Goal: Task Accomplishment & Management: Manage account settings

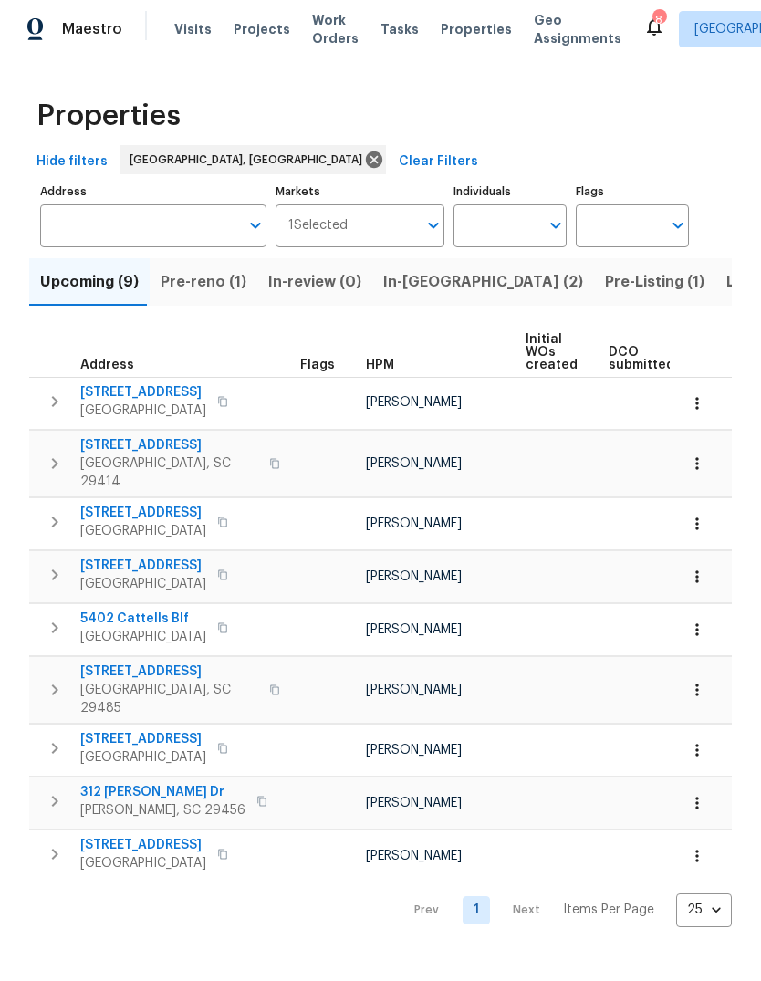
click at [192, 31] on span "Visits" at bounding box center [192, 29] width 37 height 18
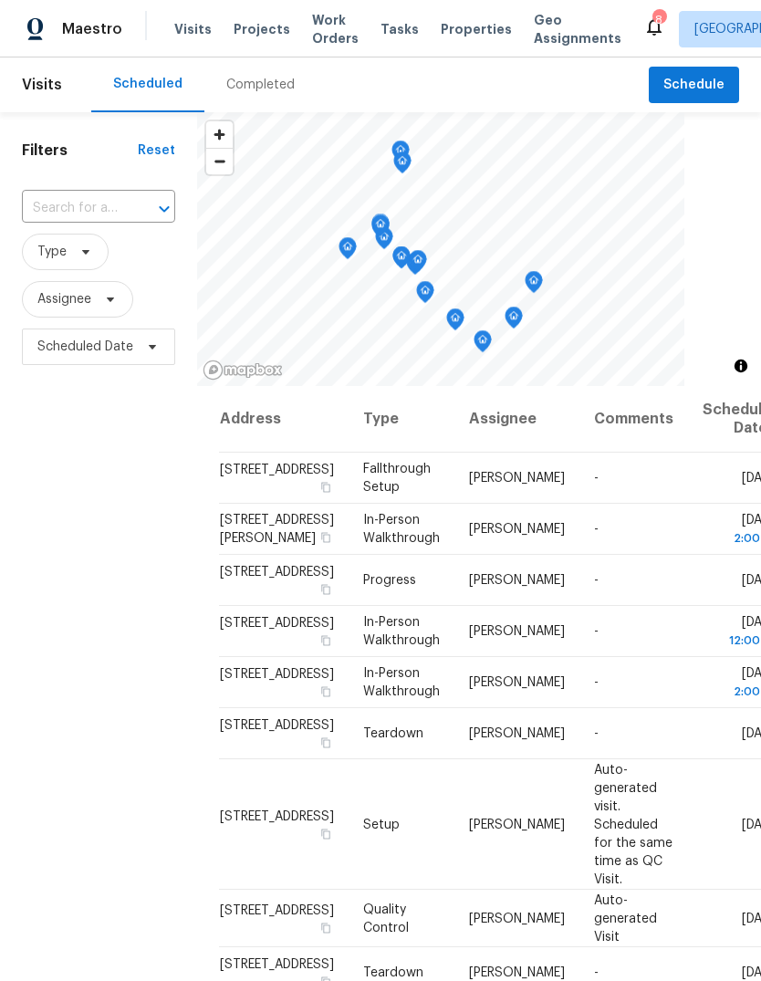
click at [0, 0] on icon at bounding box center [0, 0] width 0 height 0
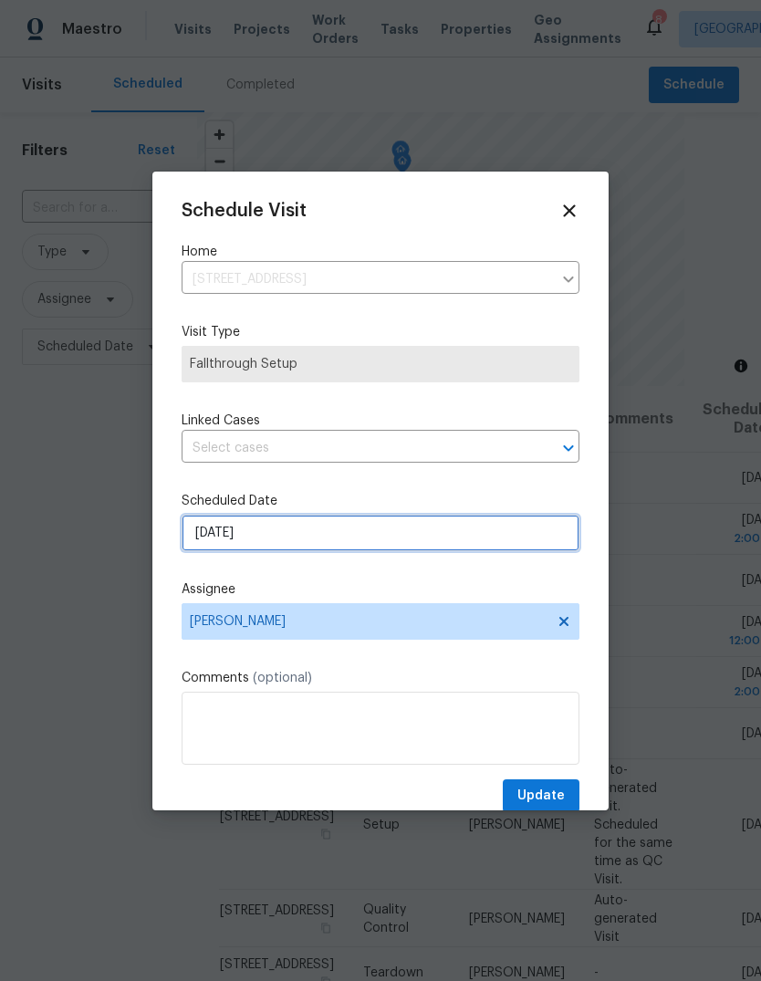
click at [432, 519] on input "[DATE]" at bounding box center [381, 533] width 398 height 37
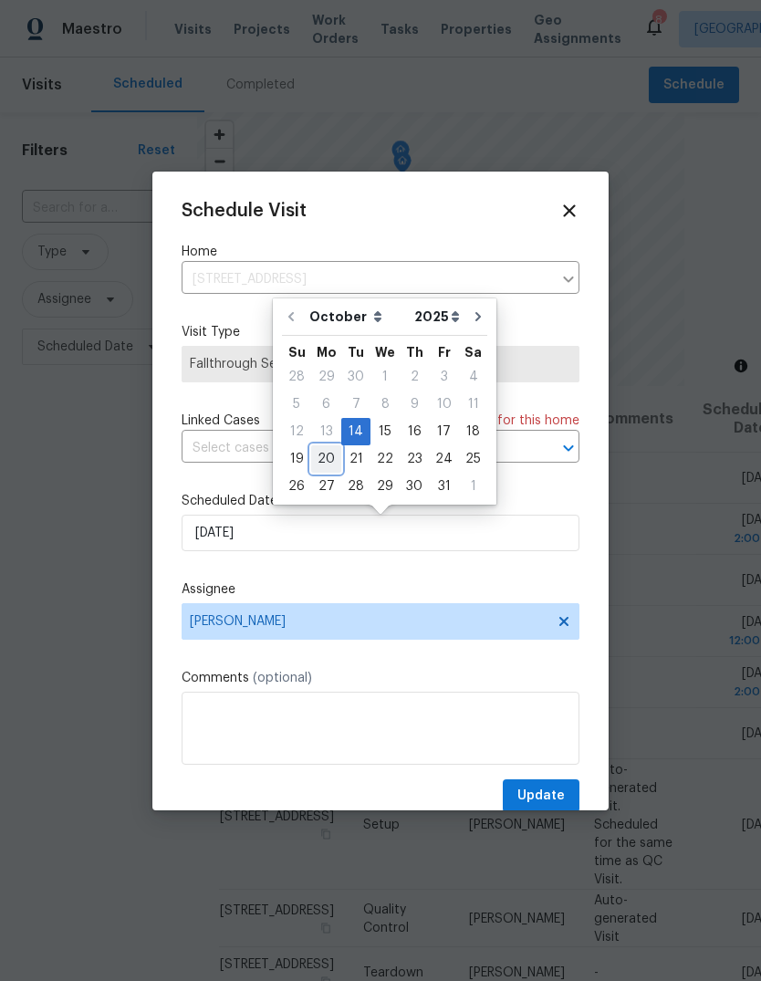
click at [321, 464] on div "20" at bounding box center [326, 459] width 30 height 26
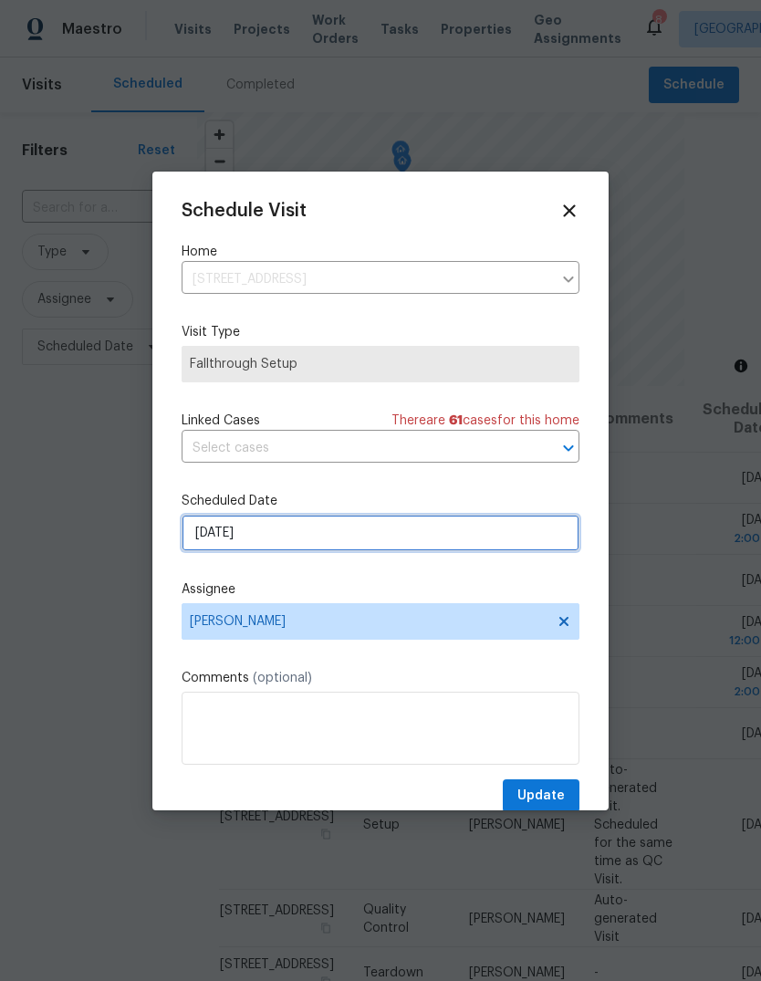
click at [365, 550] on input "[DATE]" at bounding box center [381, 533] width 398 height 37
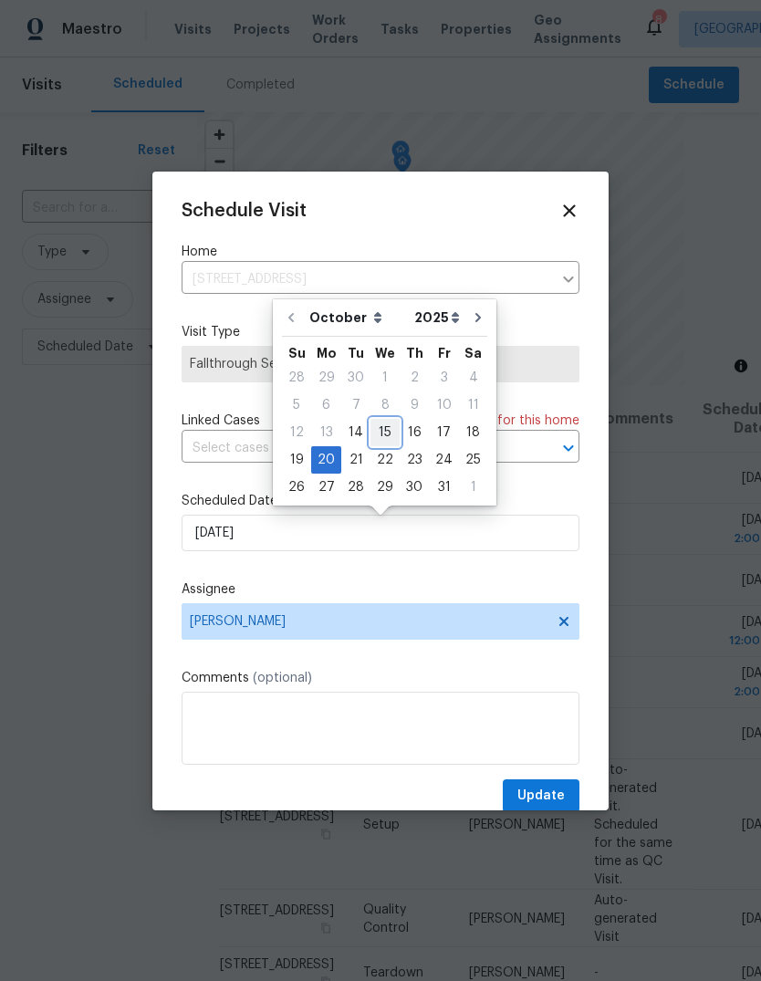
click at [392, 432] on div "15" at bounding box center [385, 433] width 29 height 26
type input "[DATE]"
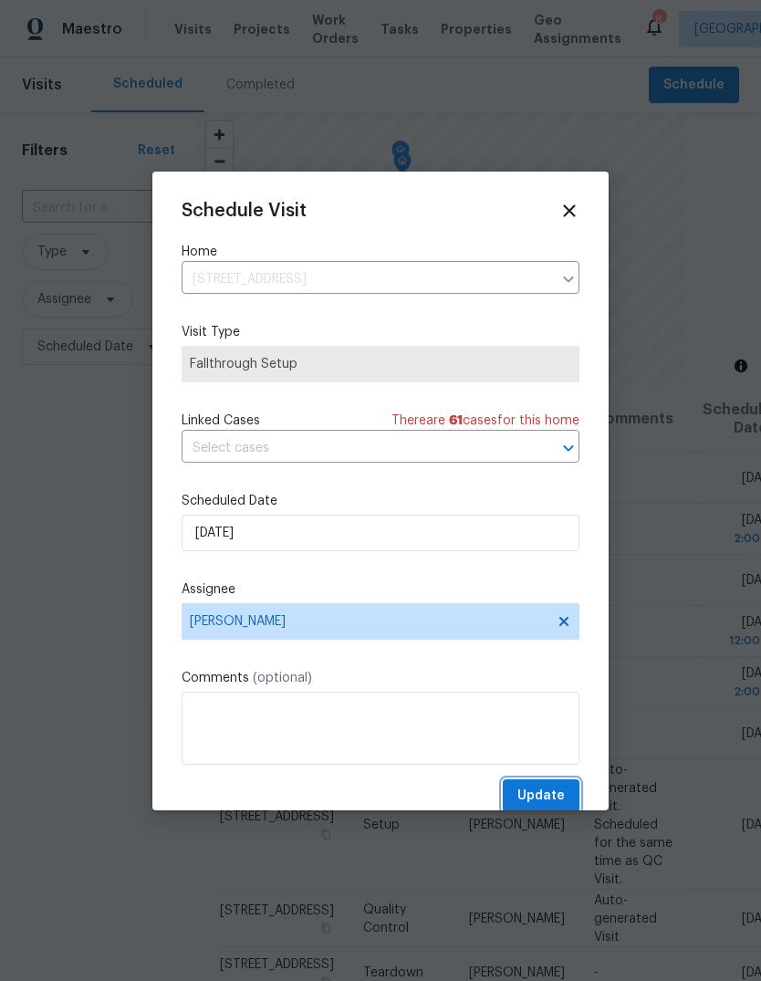
click at [553, 801] on span "Update" at bounding box center [541, 796] width 47 height 23
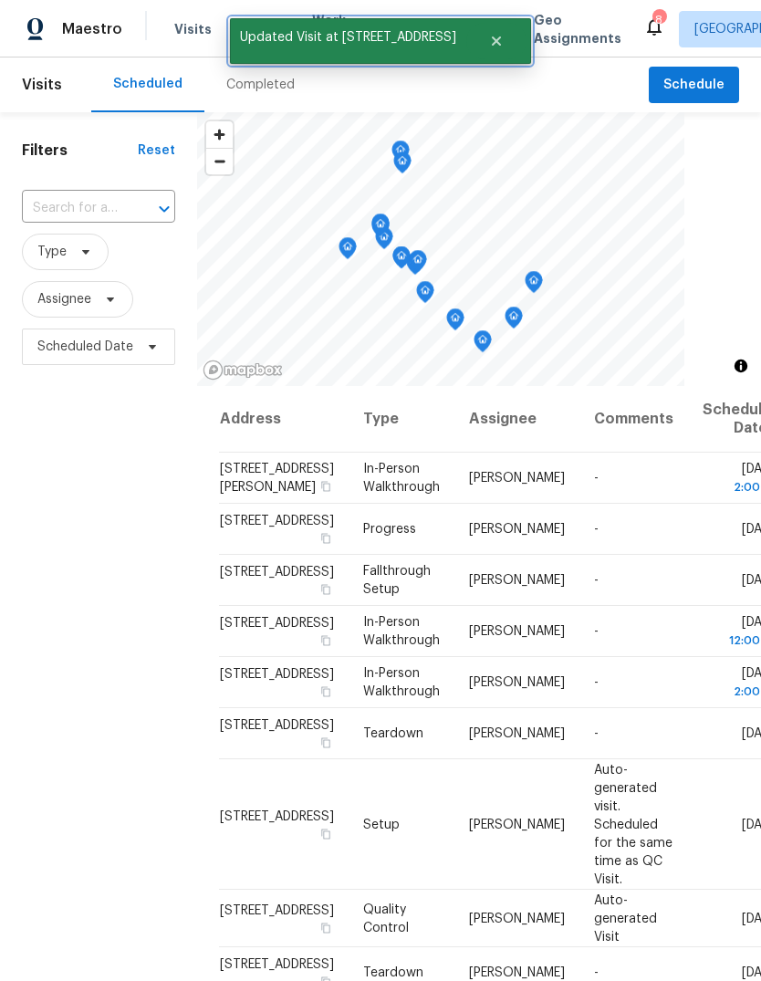
click at [492, 43] on icon "Close" at bounding box center [496, 41] width 9 height 9
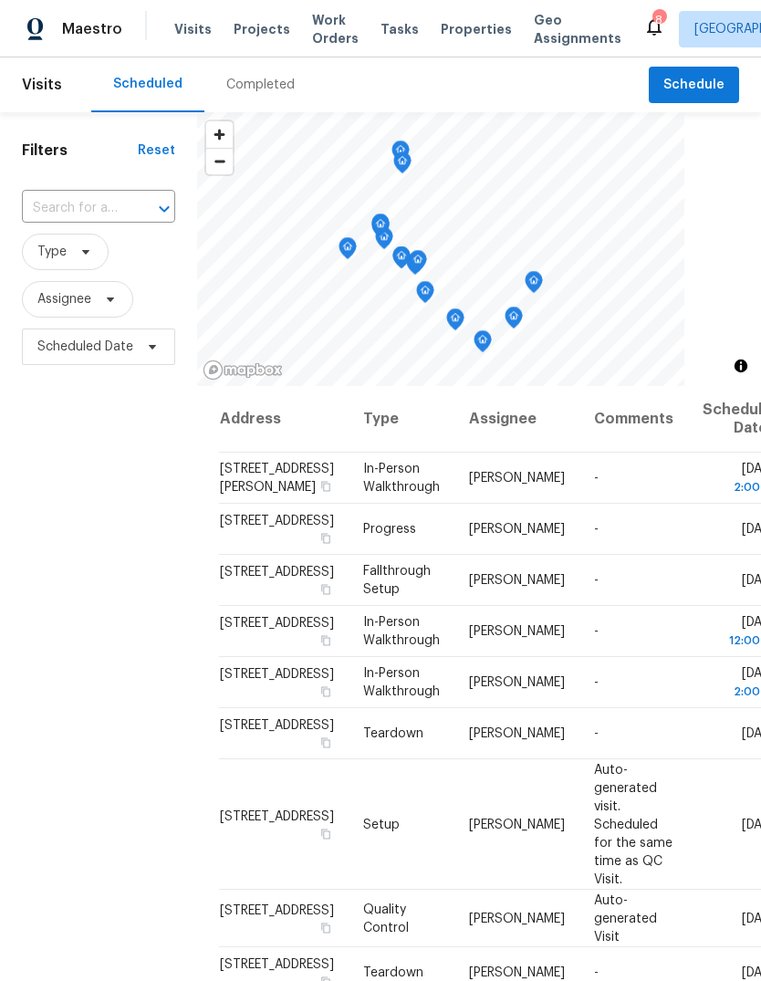
click at [450, 26] on span "Properties" at bounding box center [476, 29] width 71 height 18
